Goal: Task Accomplishment & Management: Use online tool/utility

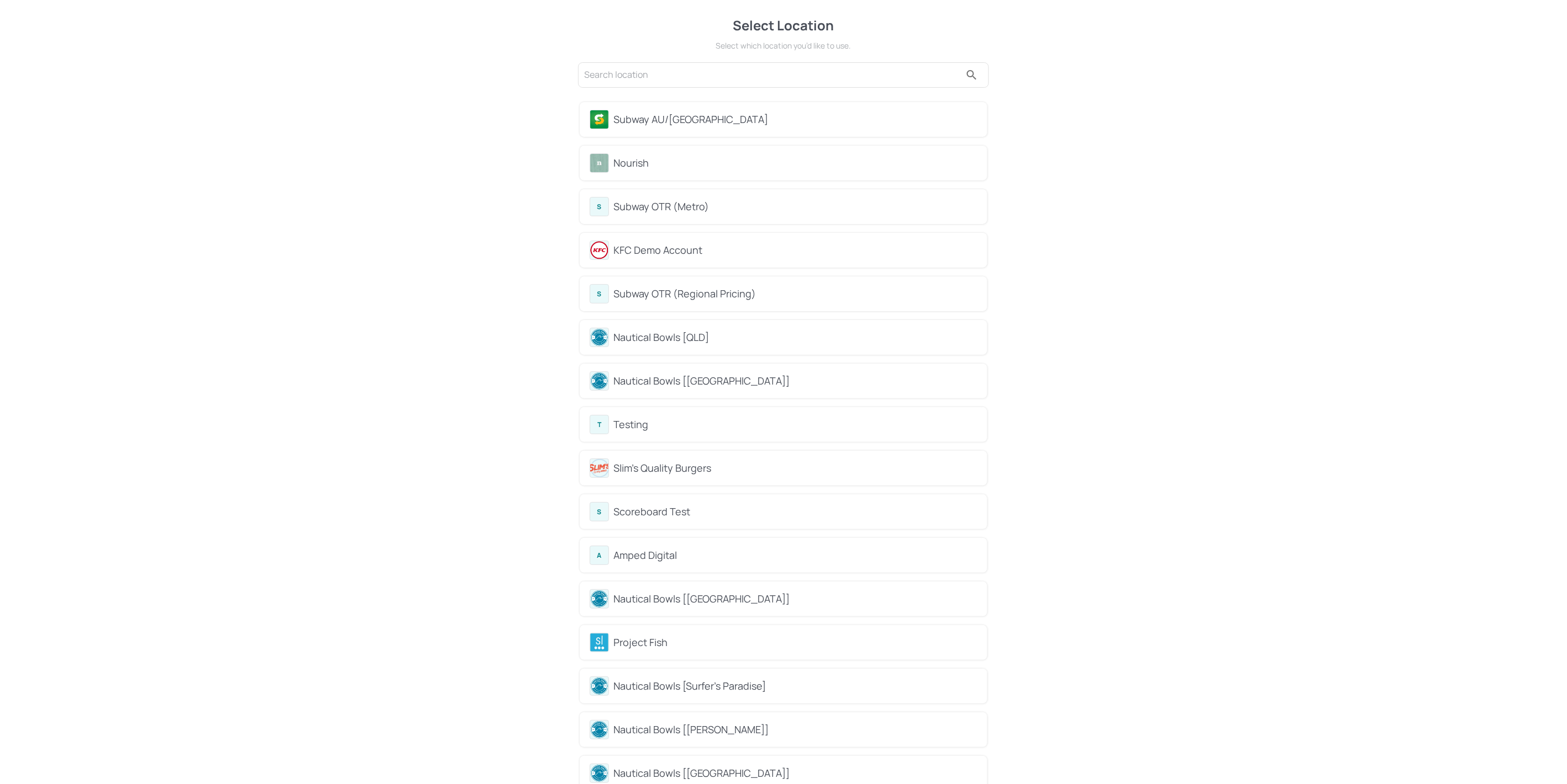
click at [670, 125] on div "Subway AU/[GEOGRAPHIC_DATA]" at bounding box center [795, 120] width 364 height 15
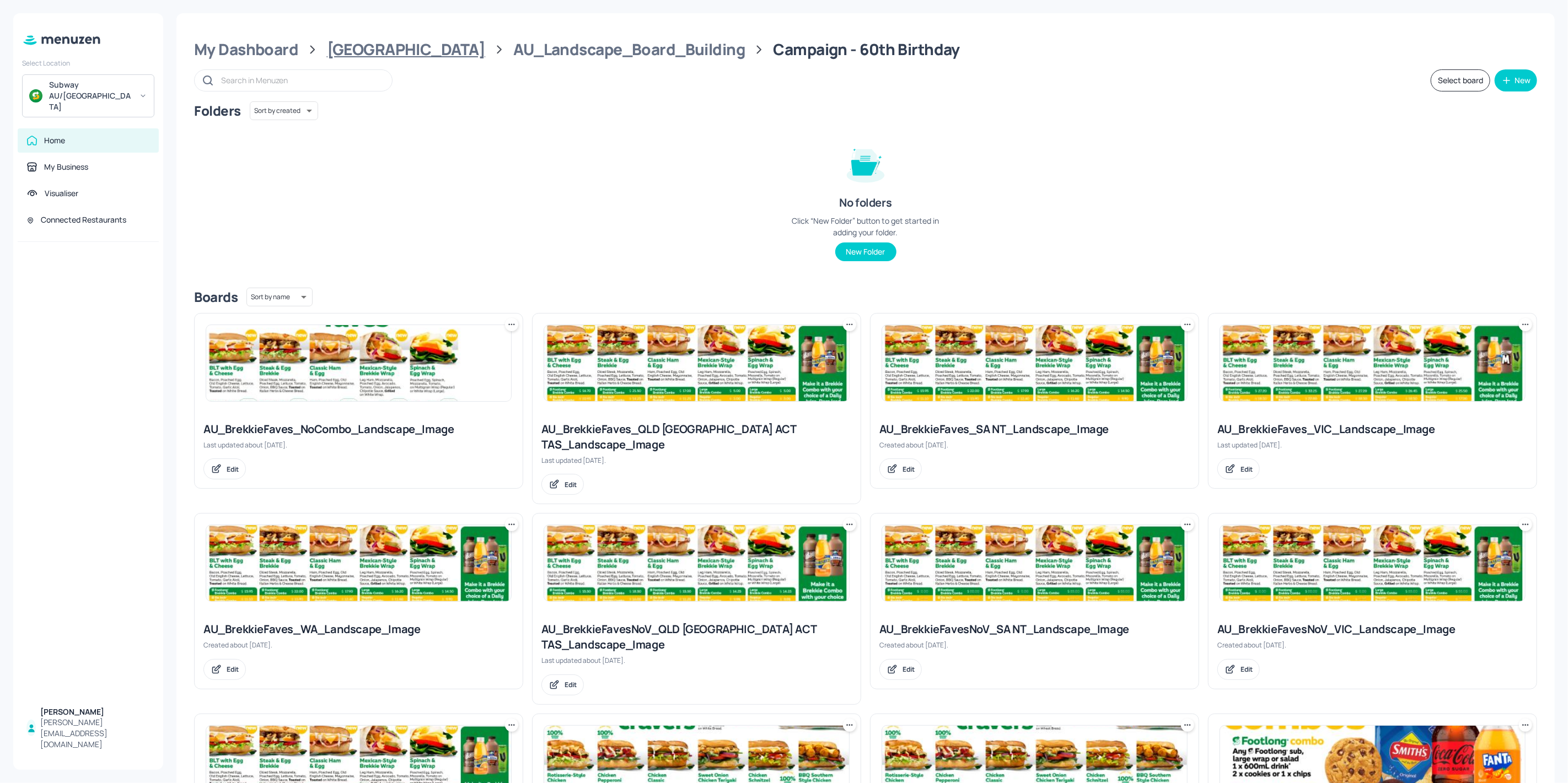
click at [383, 57] on div "[GEOGRAPHIC_DATA]" at bounding box center [406, 49] width 158 height 20
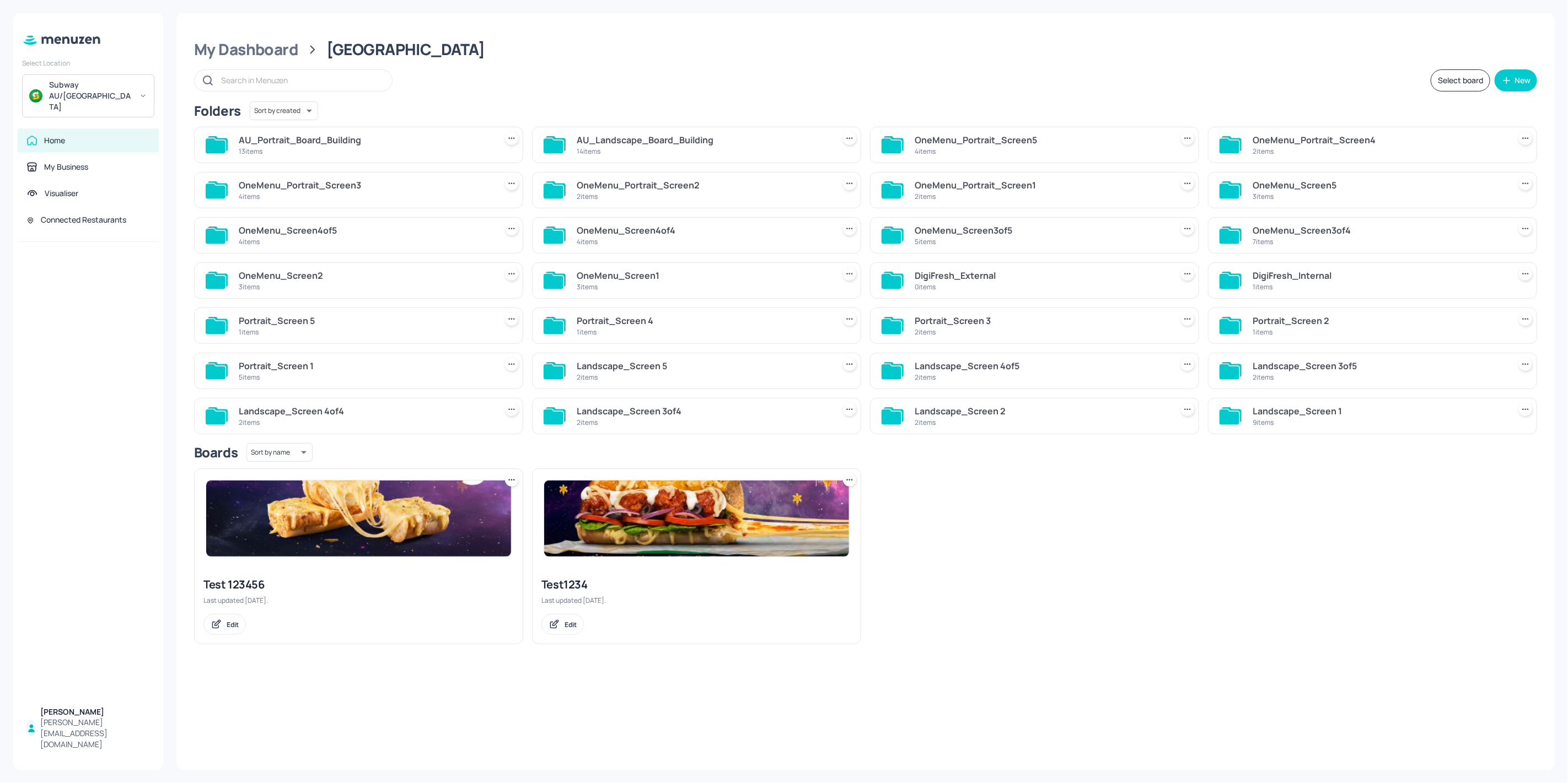
click at [302, 139] on div "AU_Portrait_Board_Building" at bounding box center [365, 140] width 253 height 14
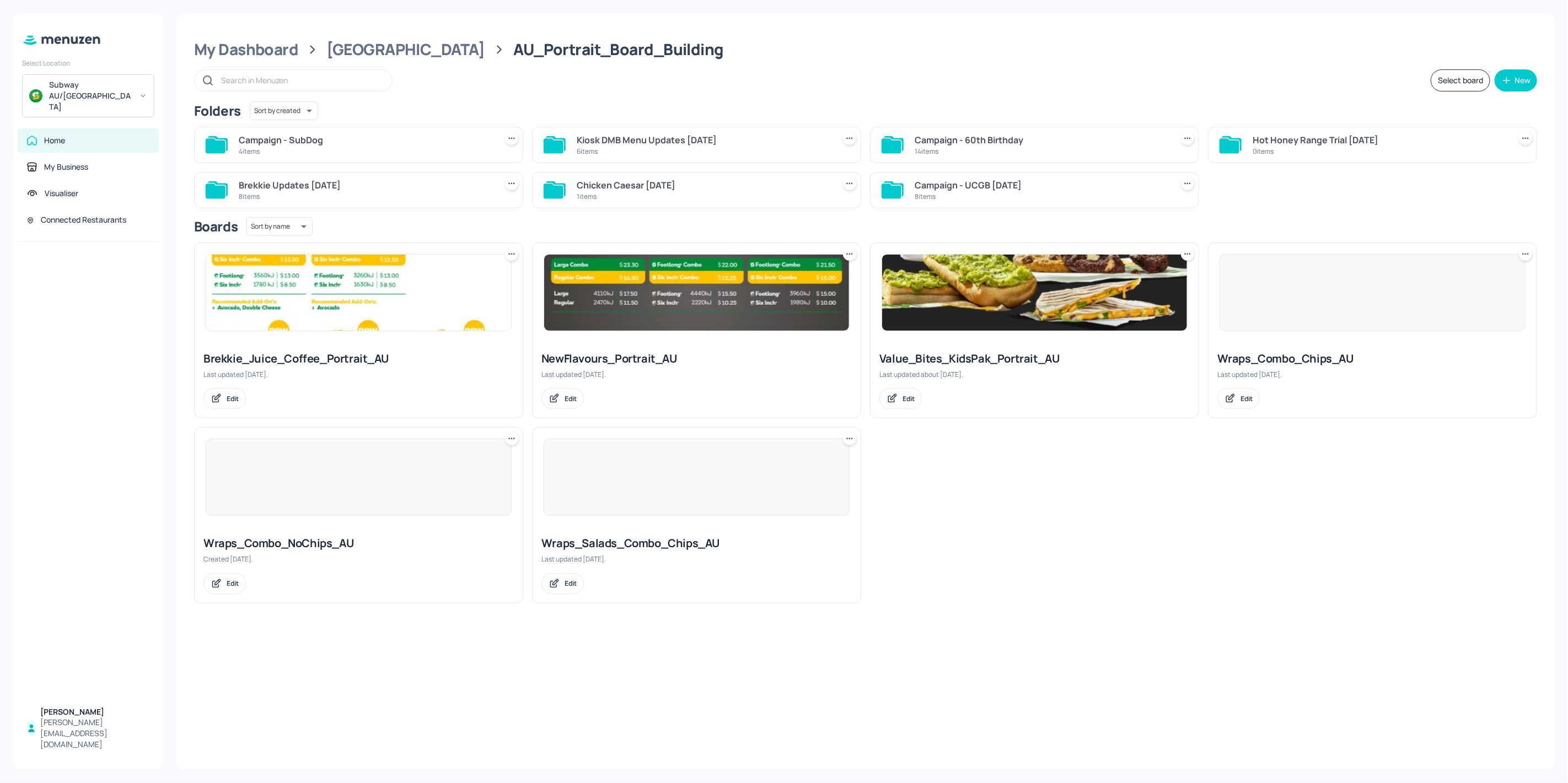
click at [322, 148] on div "4 items" at bounding box center [365, 151] width 253 height 9
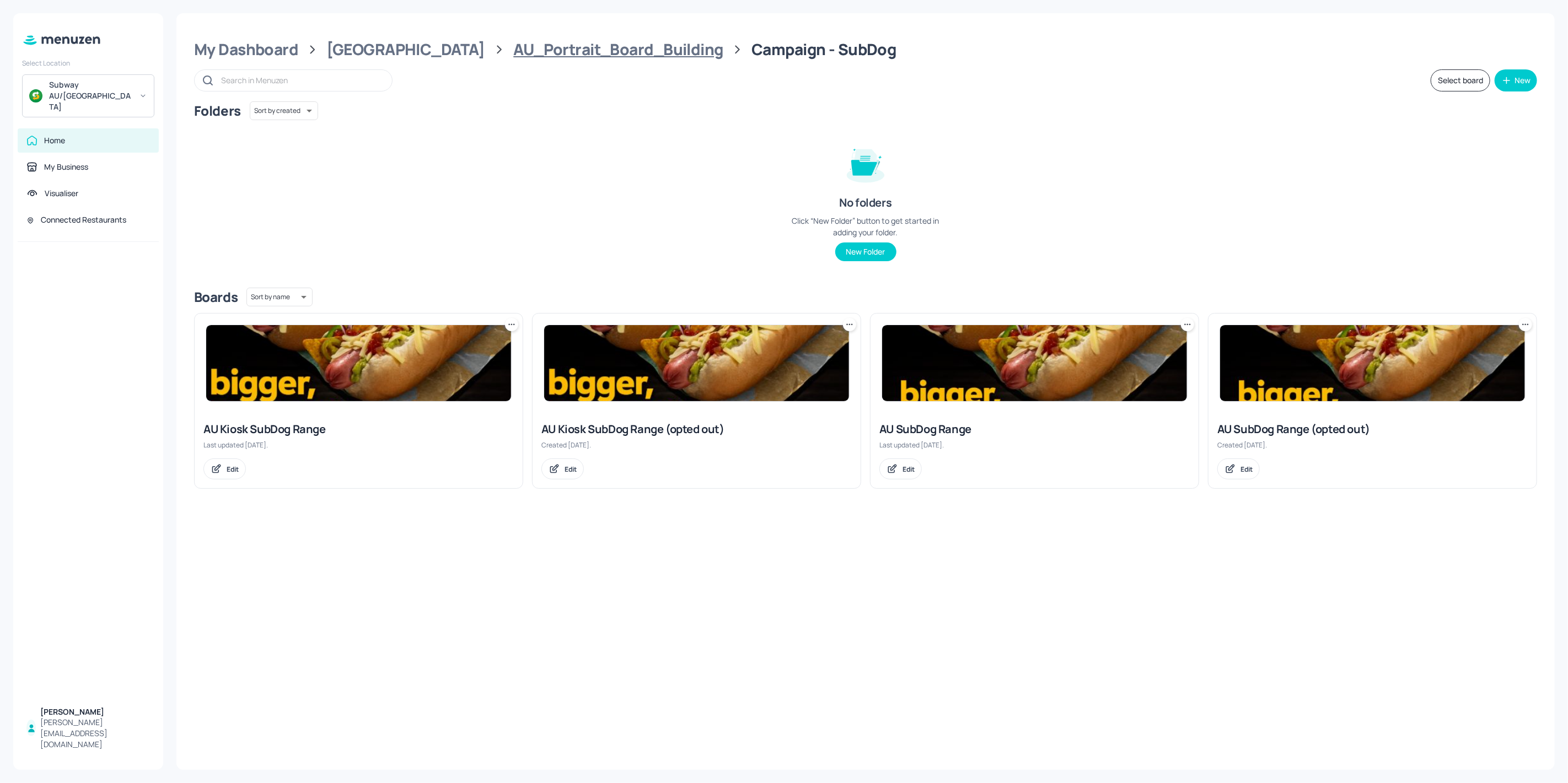
click at [520, 55] on div "AU_Portrait_Board_Building" at bounding box center [618, 49] width 209 height 20
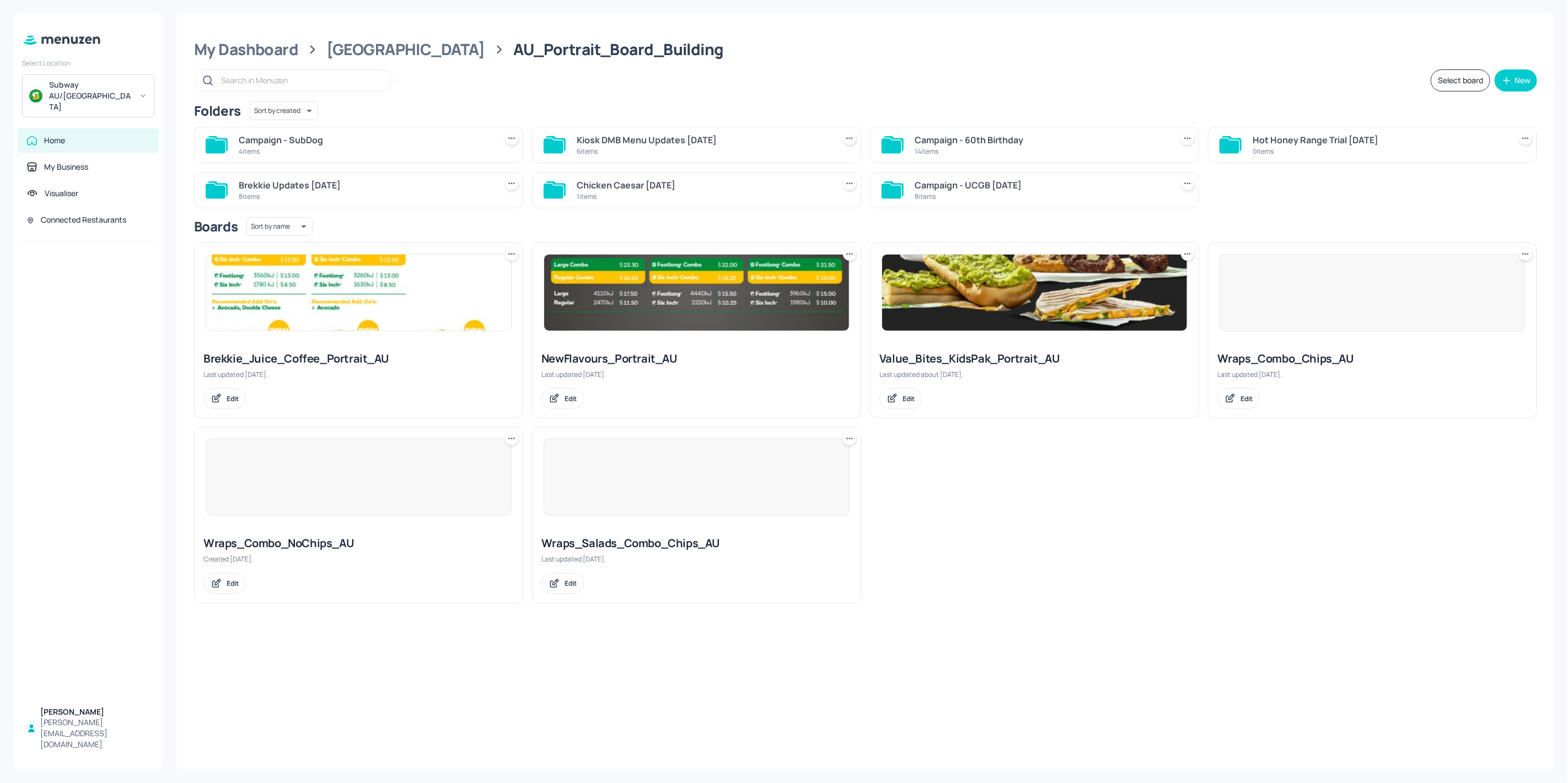
click at [940, 158] on div "Campaign - 60th Birthday 14 items" at bounding box center [1035, 145] width 329 height 36
click at [942, 153] on div "14 items" at bounding box center [1041, 151] width 253 height 9
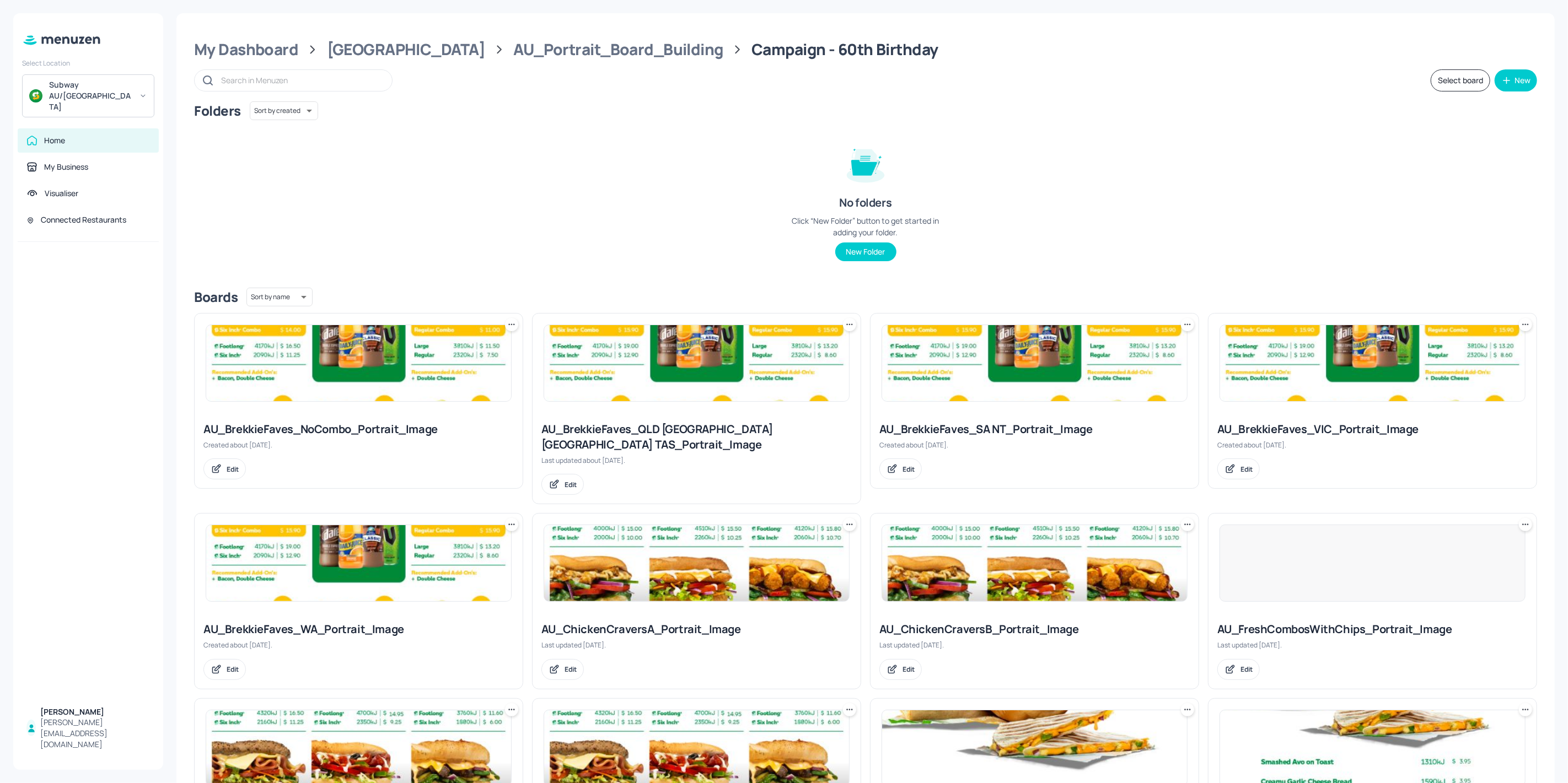
click at [149, 568] on div at bounding box center [88, 471] width 150 height 458
click at [109, 464] on div at bounding box center [88, 471] width 150 height 458
click at [1014, 366] on img at bounding box center [1035, 363] width 305 height 76
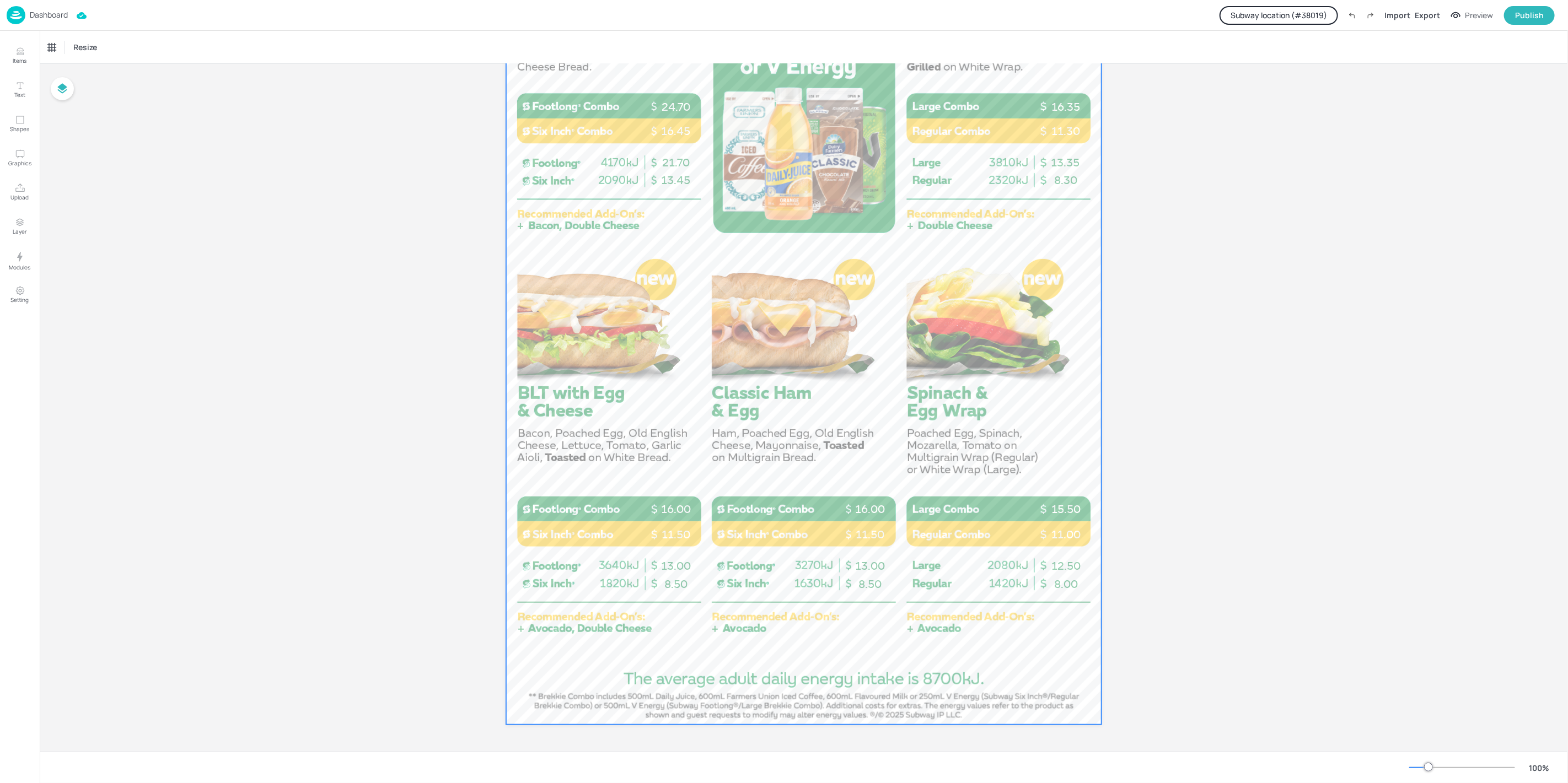
scroll to position [4, 0]
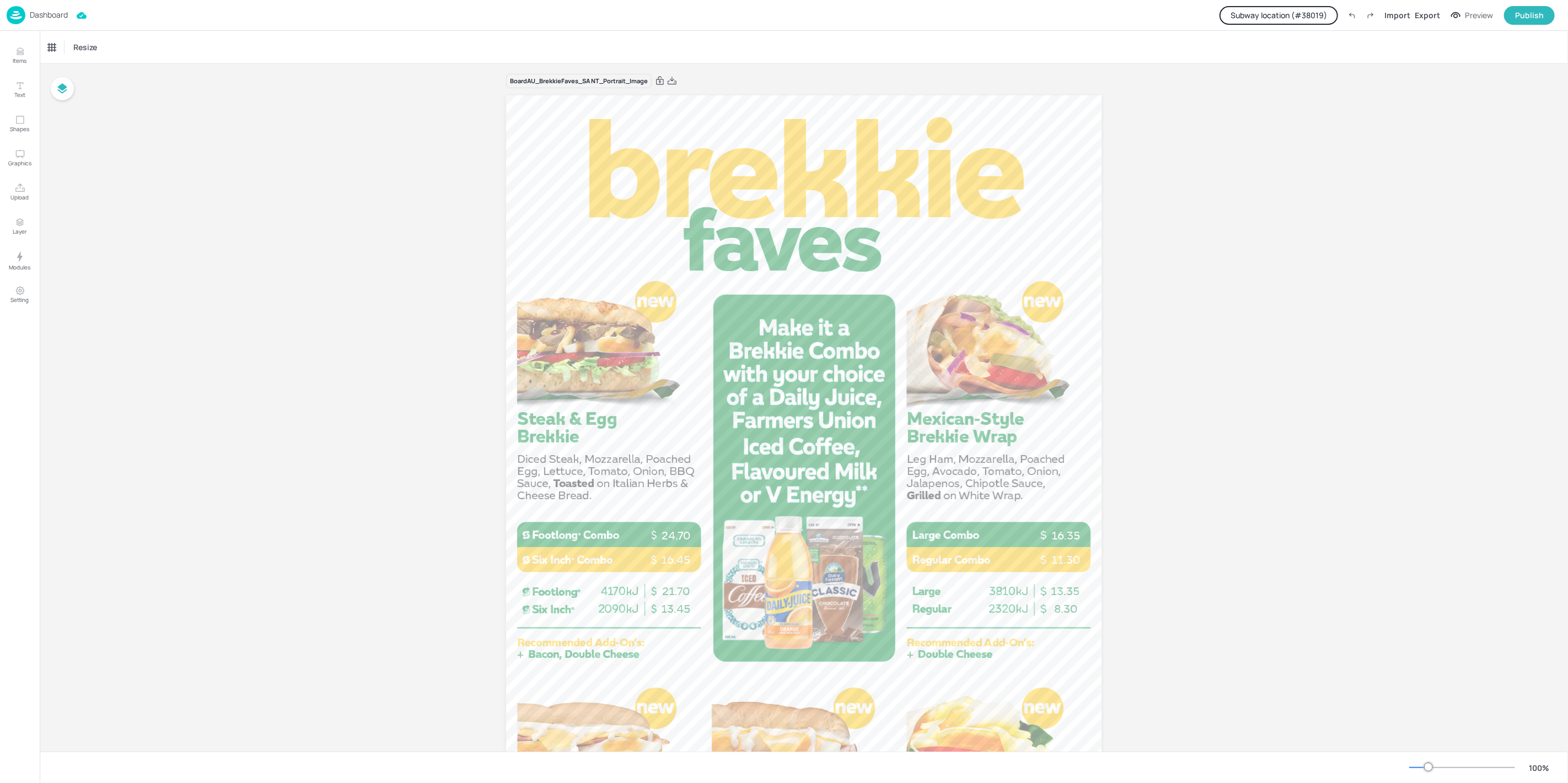
click at [1249, 14] on button "Subway location (# 38019 )" at bounding box center [1278, 16] width 119 height 19
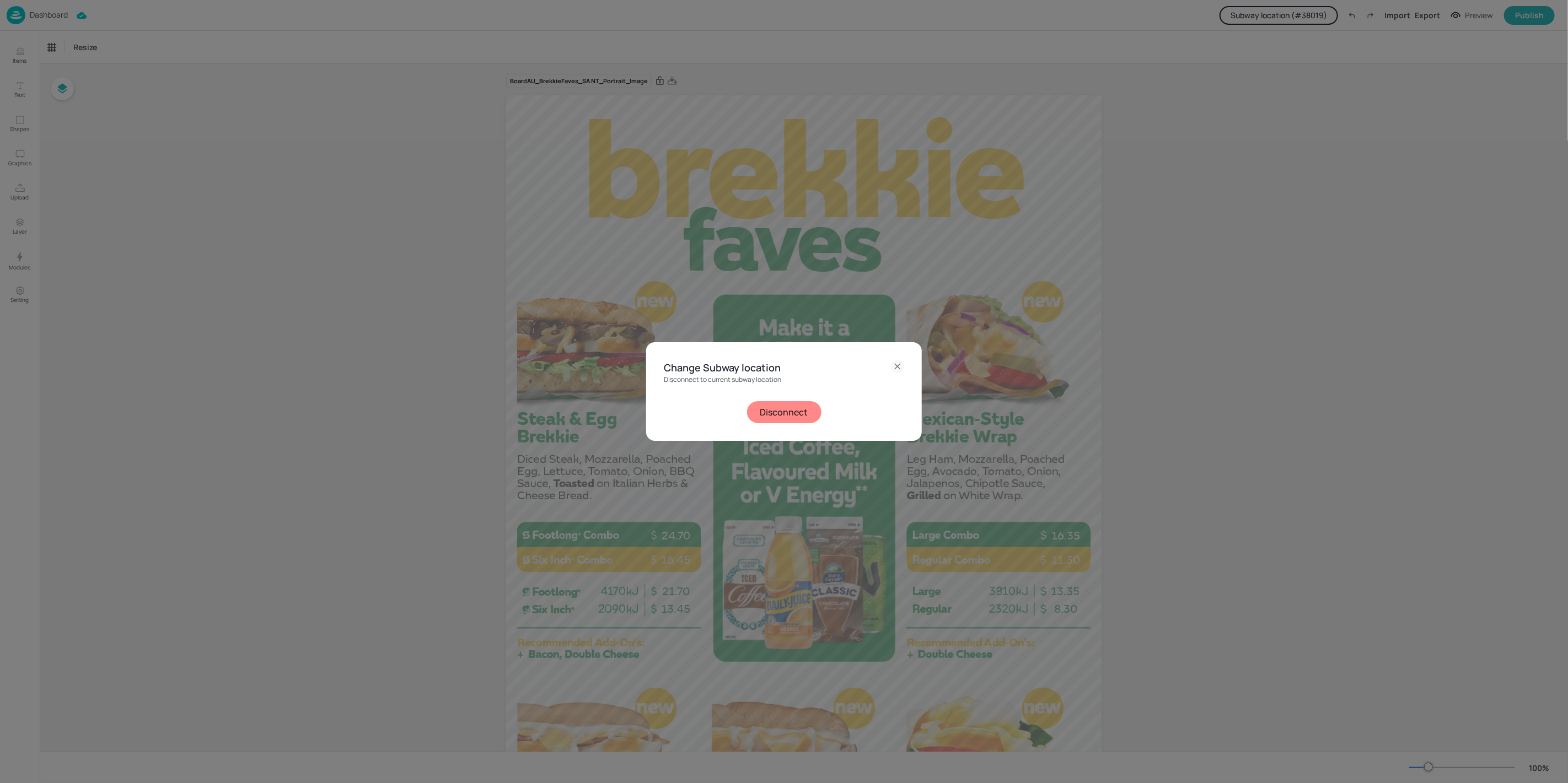
click at [790, 412] on button "Disconnect" at bounding box center [784, 412] width 74 height 22
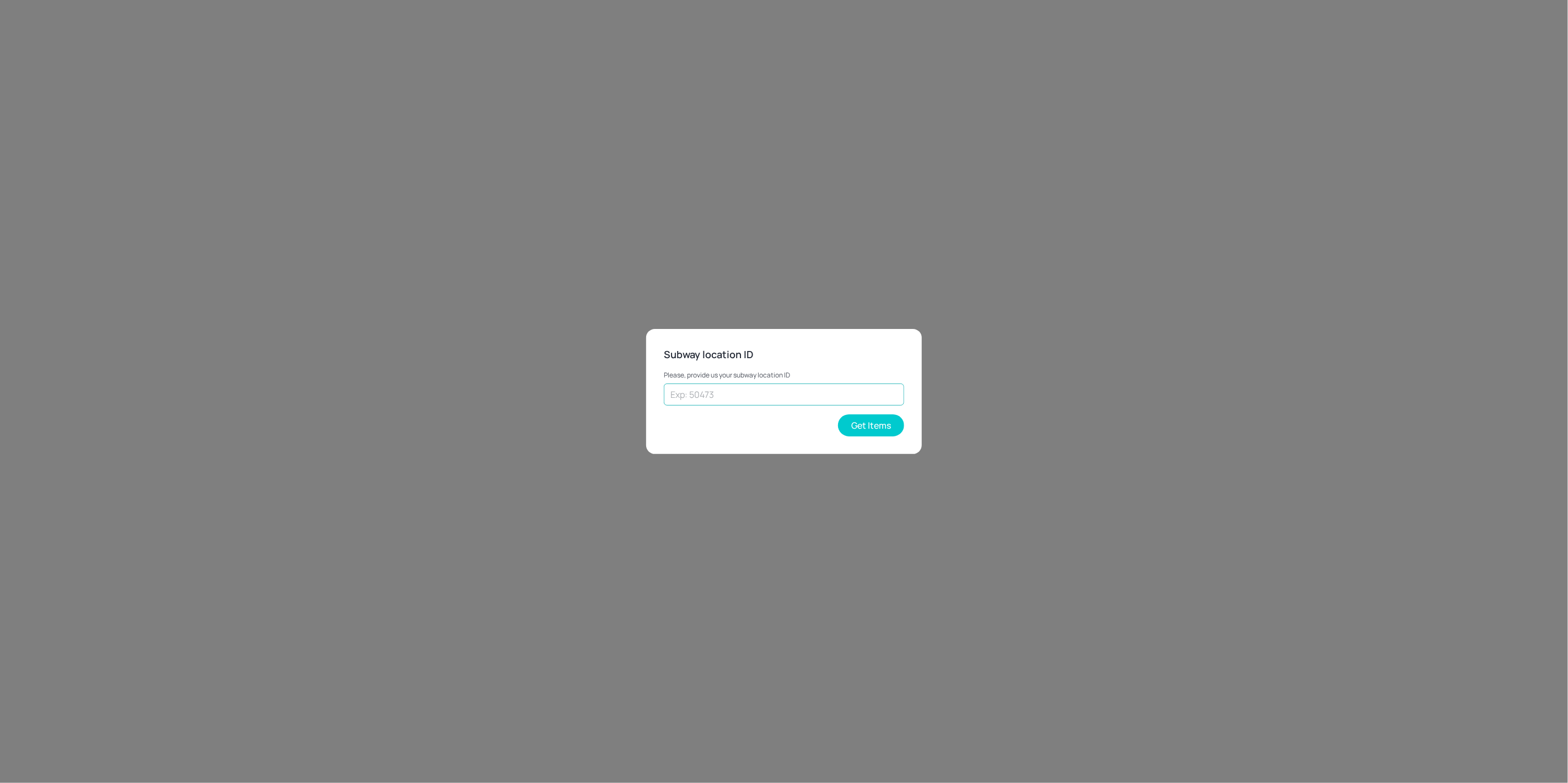
click at [680, 393] on input "text" at bounding box center [784, 394] width 240 height 22
paste input "45071"
type input "45071"
click at [859, 424] on button "Get Items" at bounding box center [871, 425] width 66 height 22
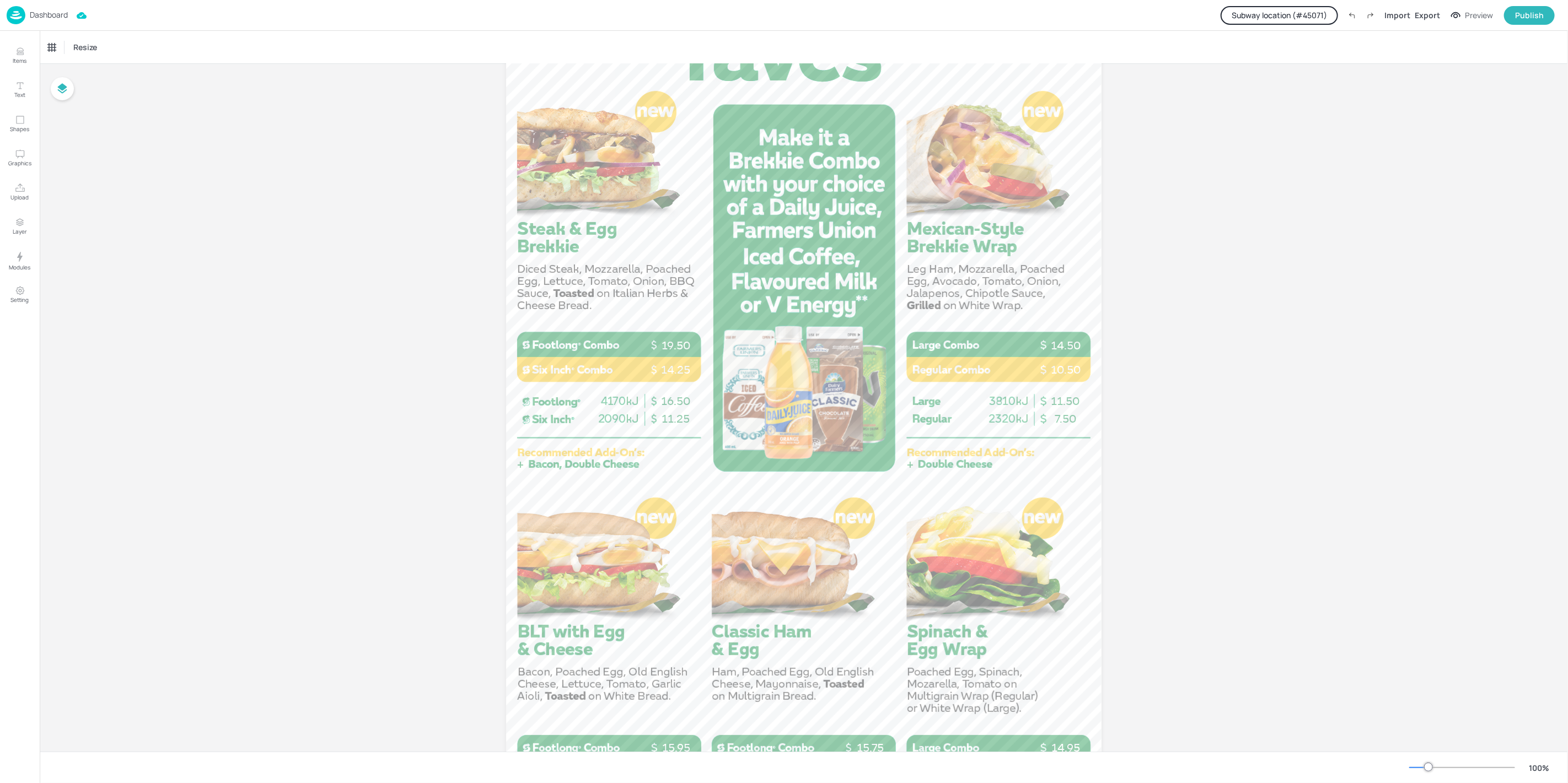
scroll to position [0, 0]
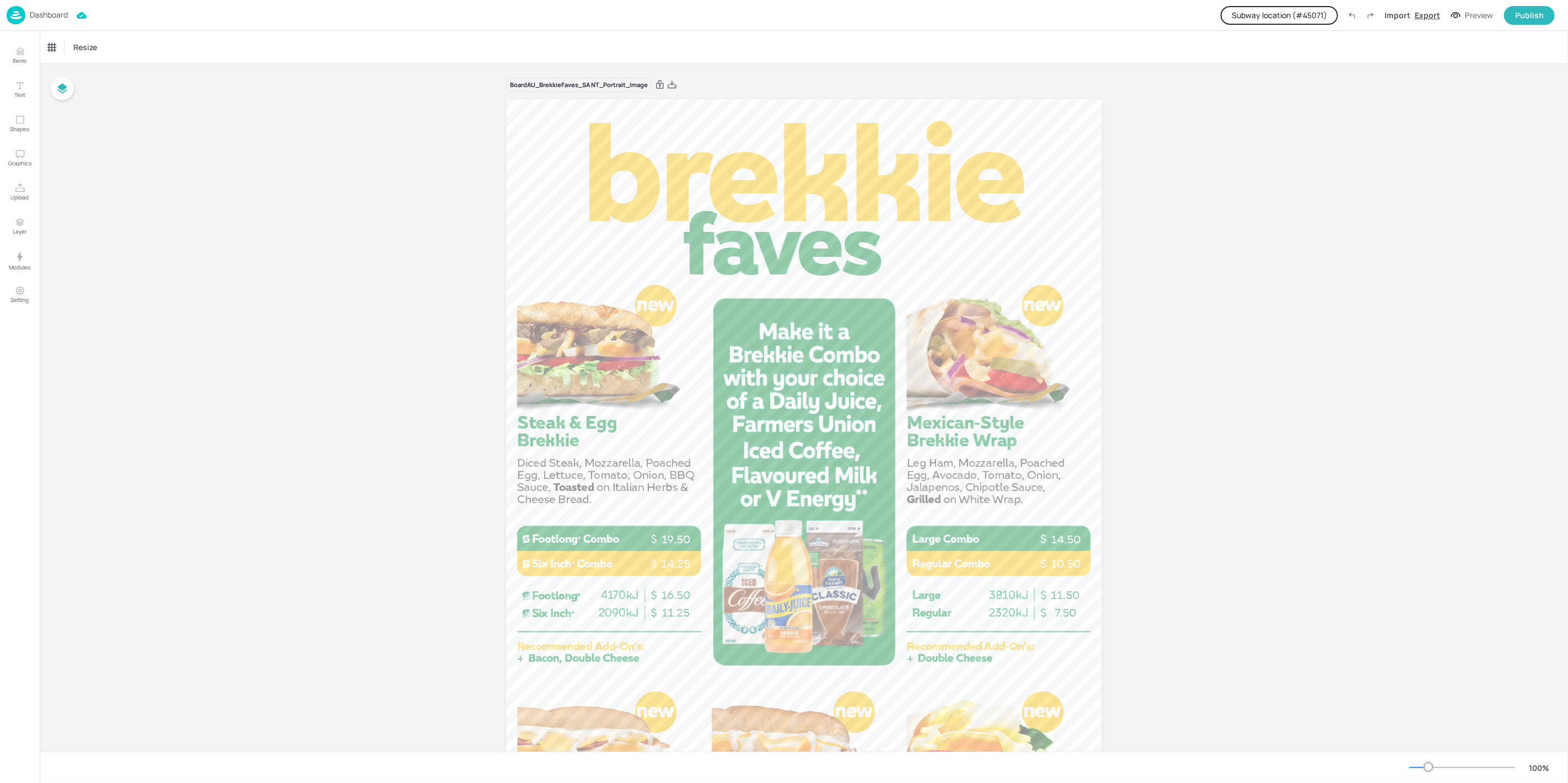
click at [1429, 20] on div "Export" at bounding box center [1428, 15] width 26 height 11
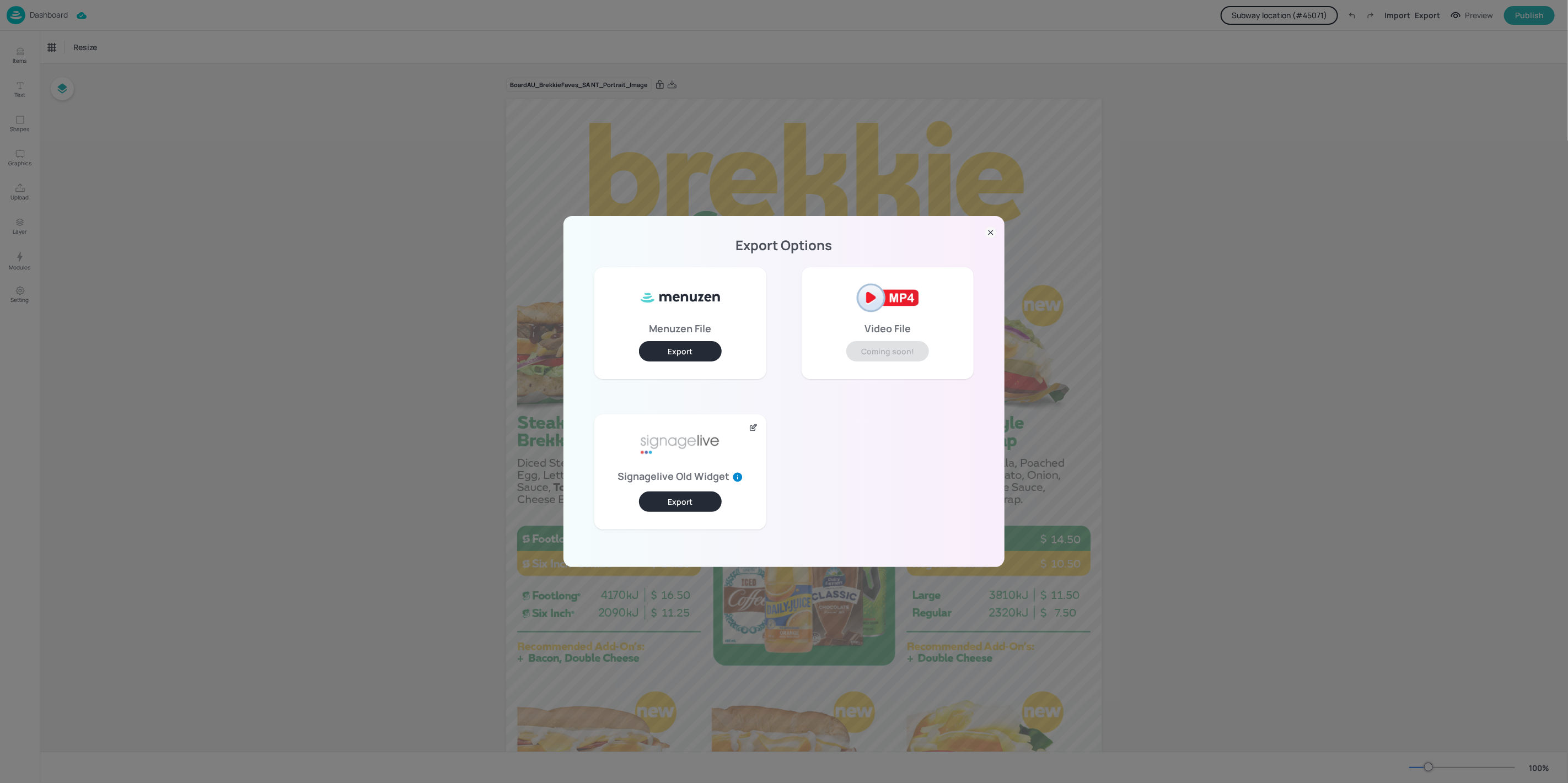
click at [753, 428] on icon at bounding box center [753, 427] width 9 height 9
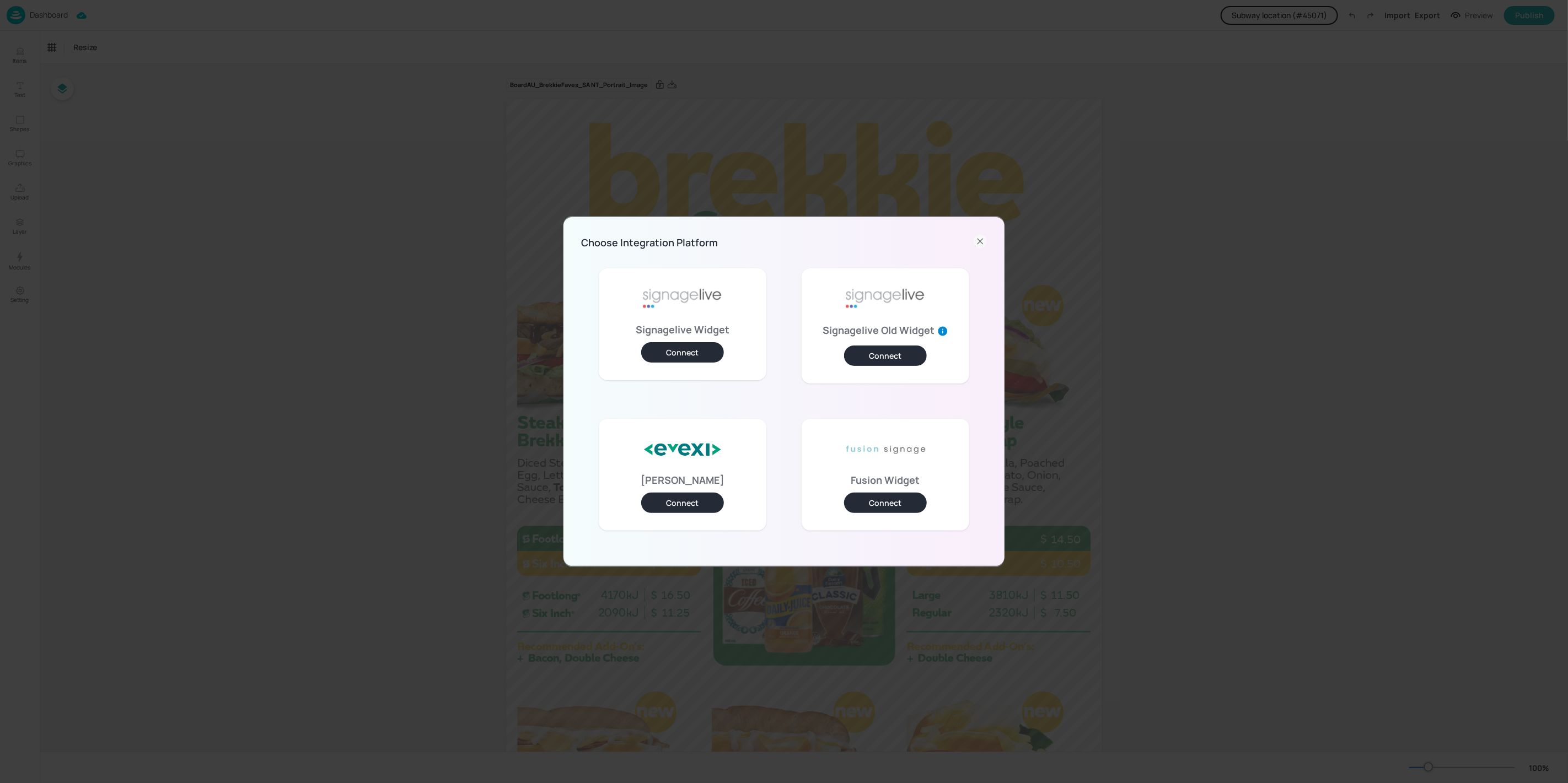
click at [667, 350] on button "Connect" at bounding box center [682, 352] width 82 height 20
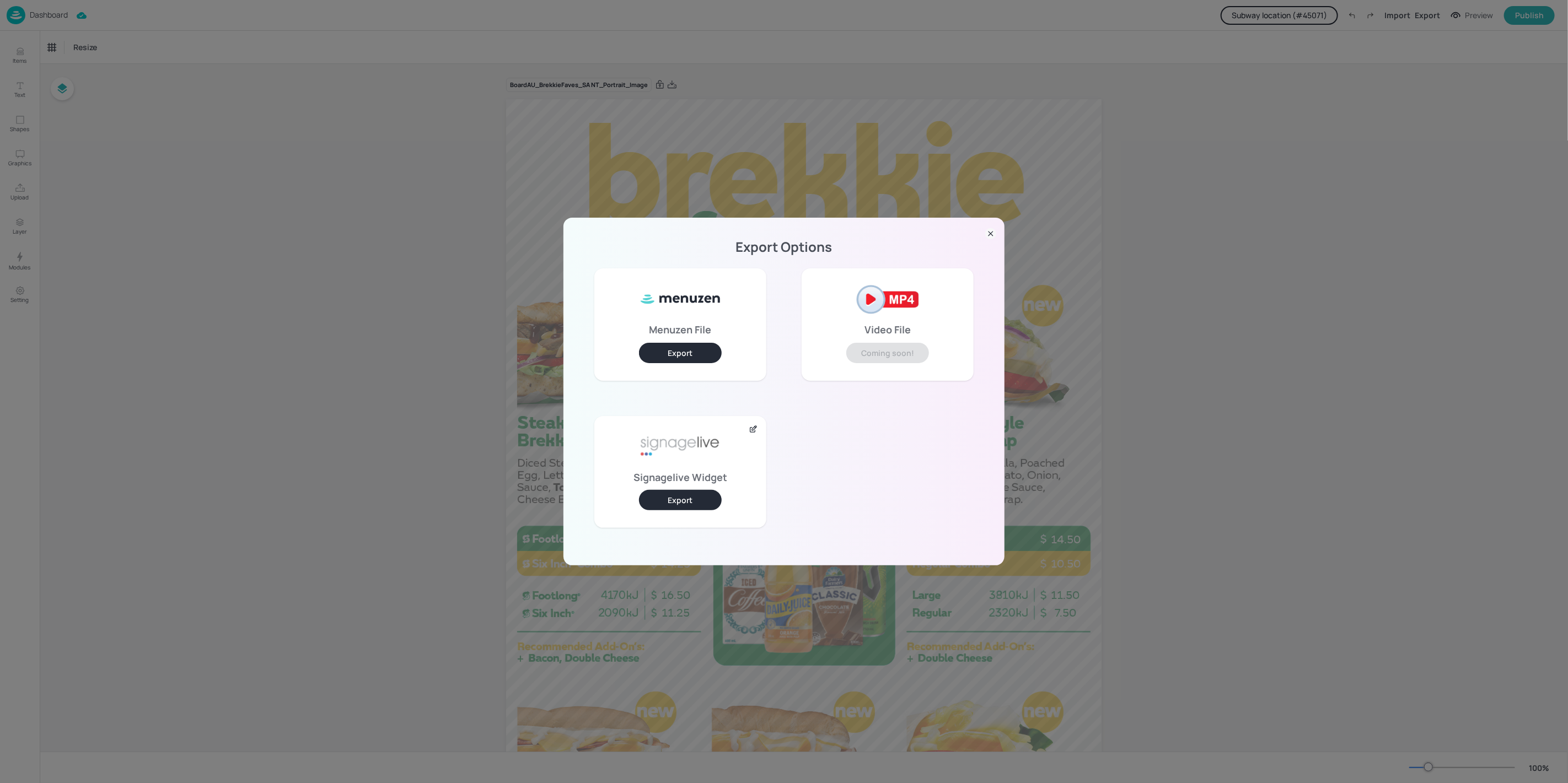
click at [699, 506] on button "Export" at bounding box center [680, 500] width 82 height 20
